Goal: Transaction & Acquisition: Register for event/course

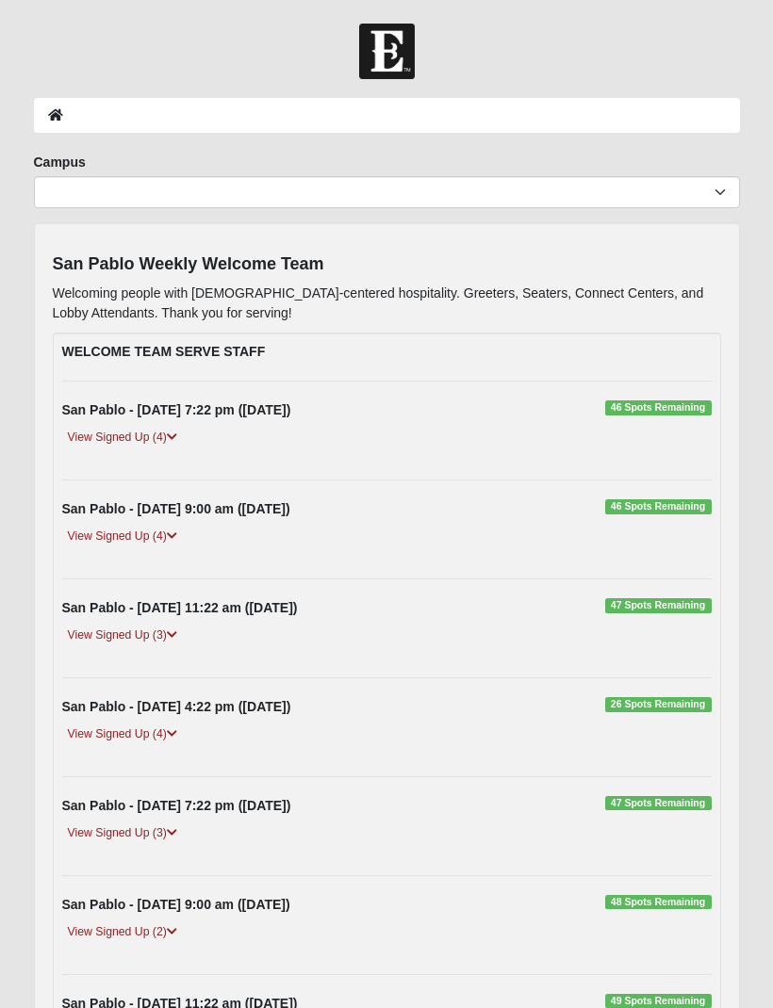
click at [134, 553] on div "View Signed Up (4)" at bounding box center [387, 543] width 678 height 33
click at [169, 538] on link "View Signed Up (4)" at bounding box center [122, 537] width 121 height 20
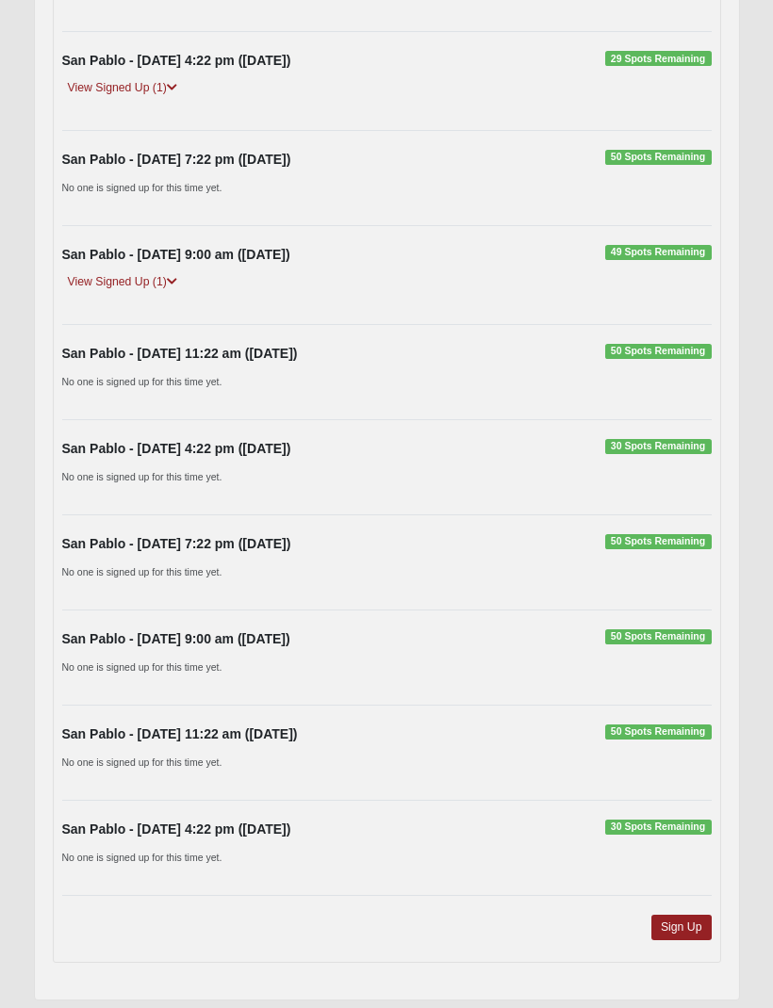
scroll to position [1269, 0]
click at [684, 922] on link "Sign Up" at bounding box center [681, 928] width 60 height 25
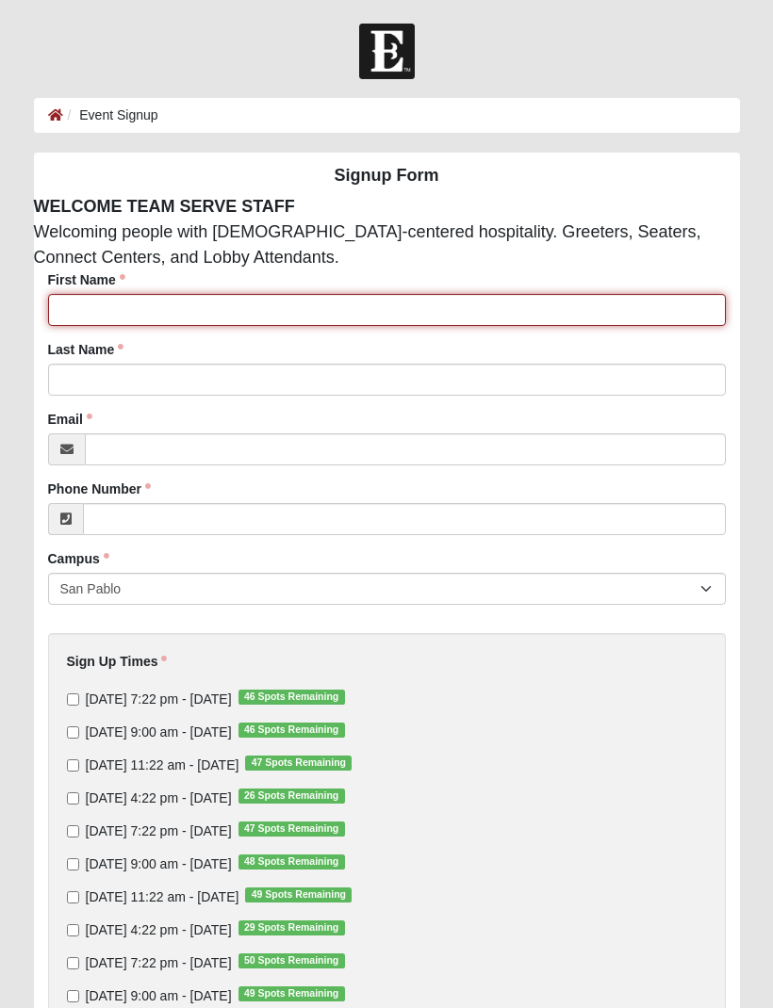
click at [210, 319] on input "First Name" at bounding box center [387, 310] width 678 height 32
type input "[PERSON_NAME]"
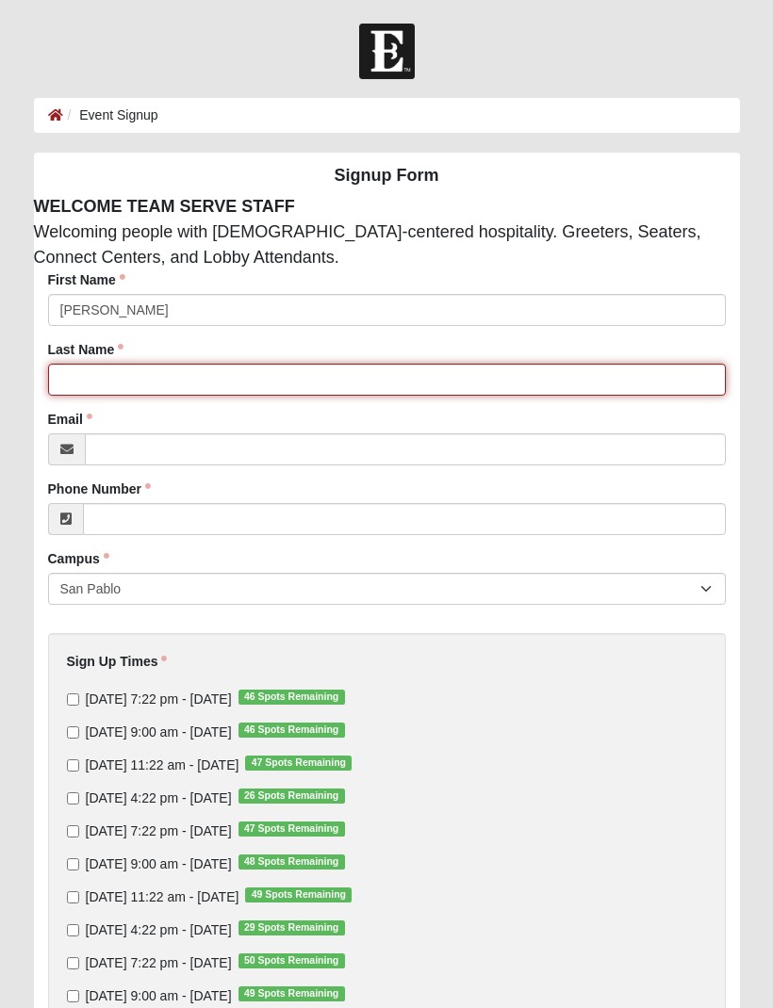
type input "[PERSON_NAME]"
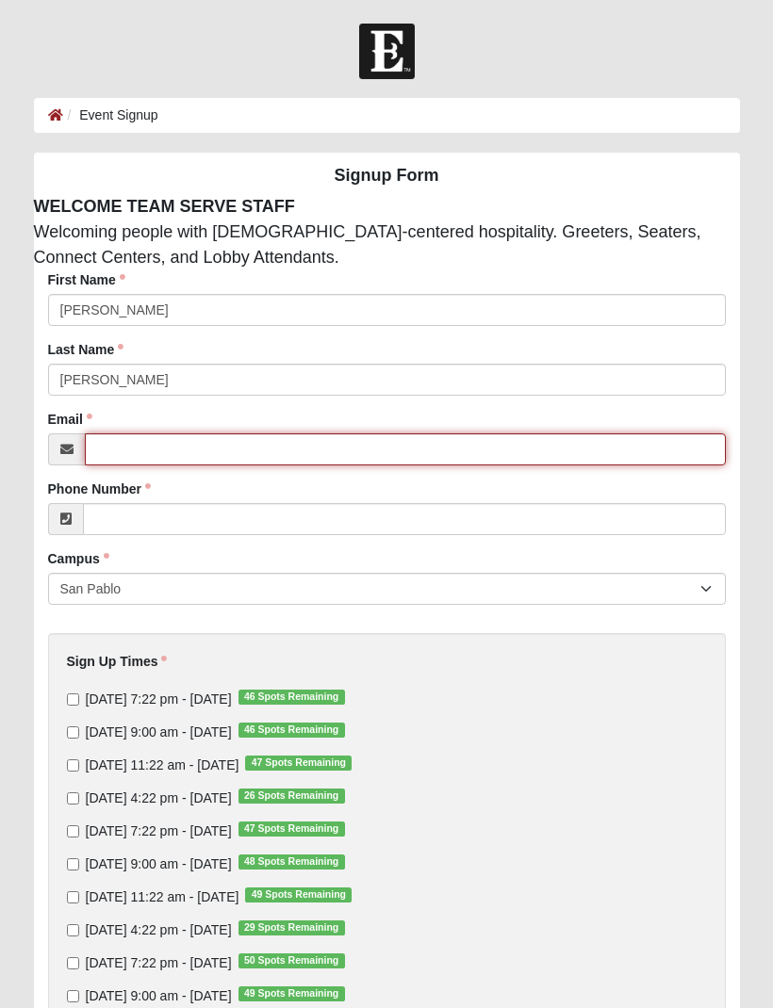
type input "[EMAIL_ADDRESS][DOMAIN_NAME]"
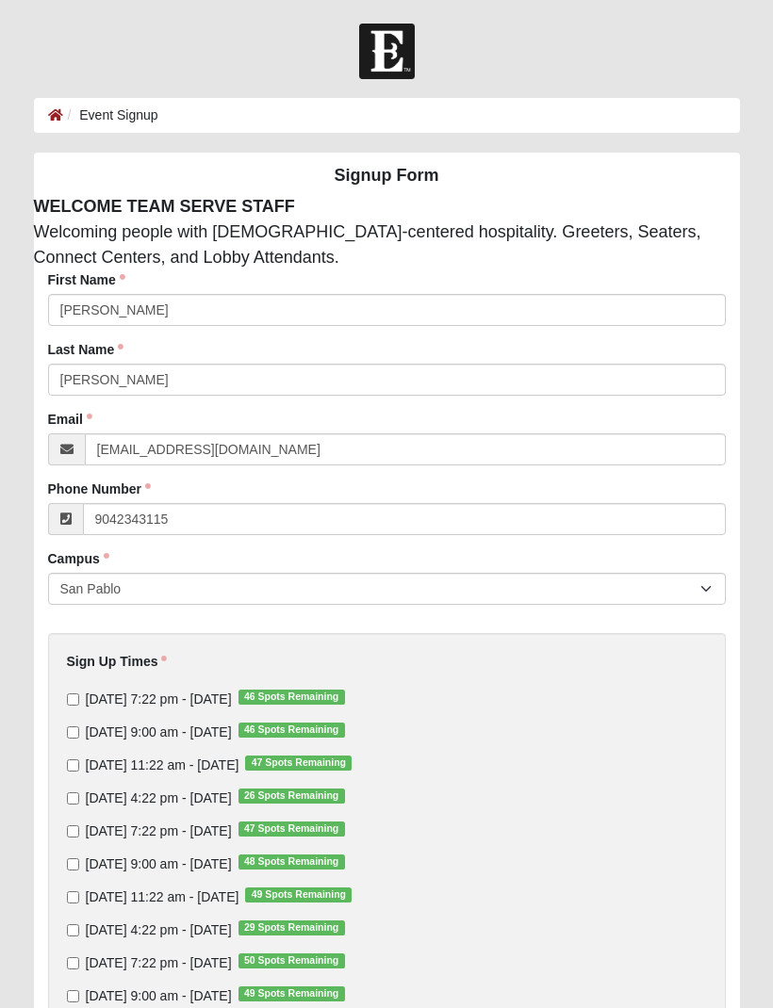
type input "[PHONE_NUMBER]"
click at [79, 733] on input "[DATE] 9:00 am - [DATE] 46 Spots Remaining" at bounding box center [73, 733] width 12 height 12
checkbox input "true"
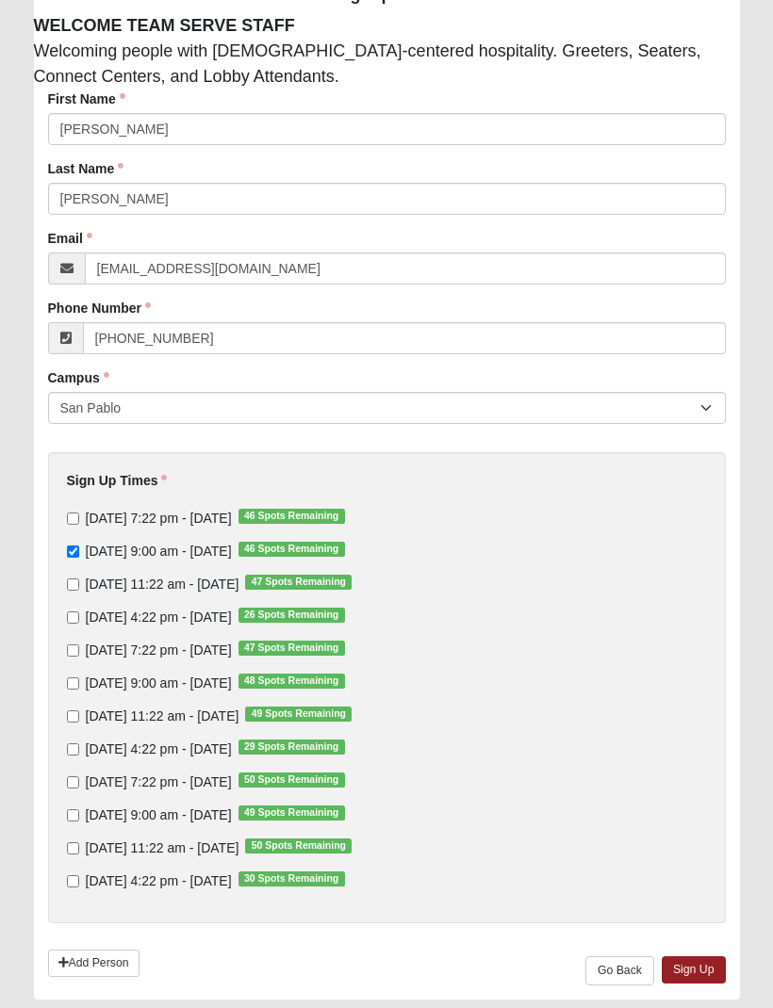
scroll to position [180, 0]
click at [692, 967] on link "Sign Up" at bounding box center [694, 971] width 64 height 27
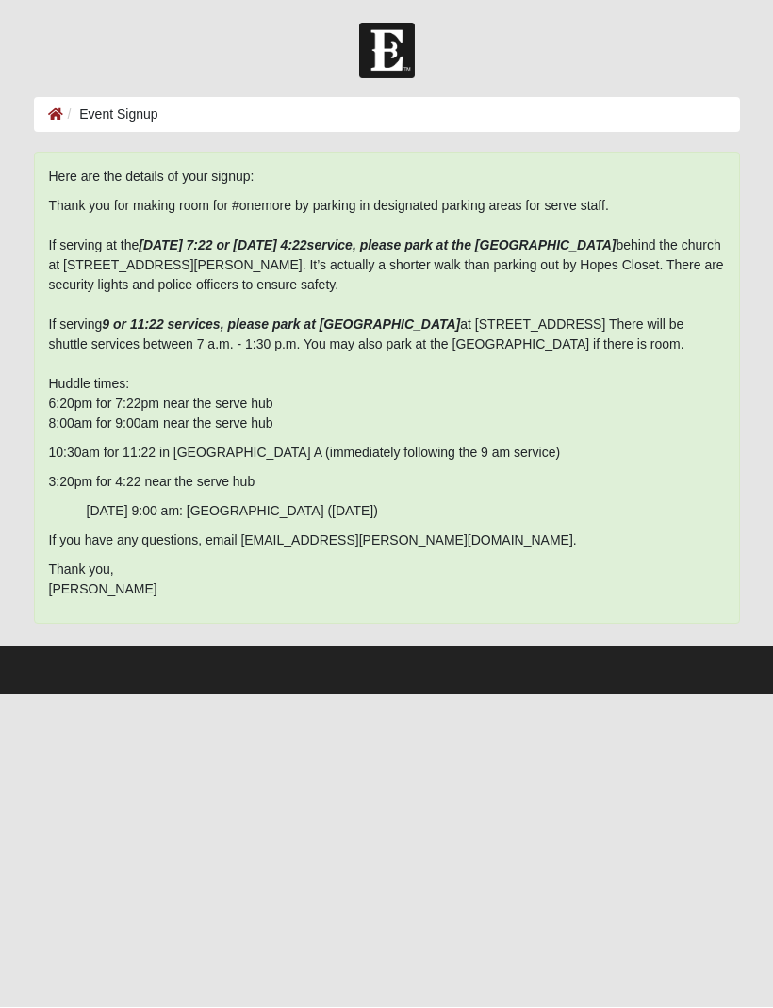
scroll to position [0, 0]
